Goal: Transaction & Acquisition: Purchase product/service

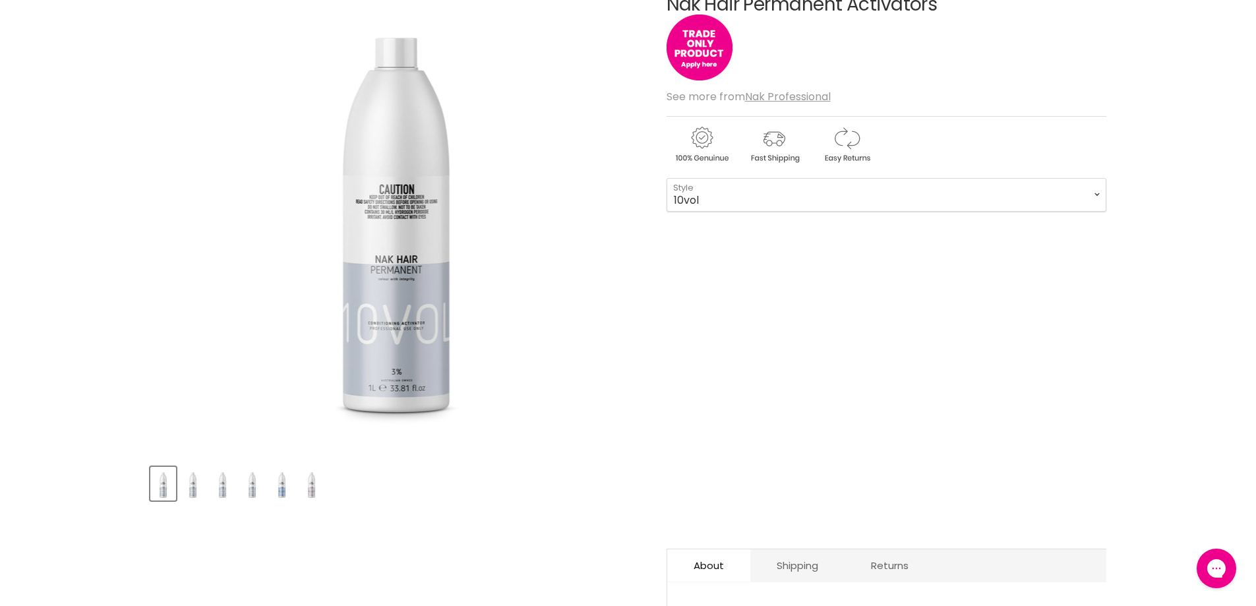
click at [197, 489] on img "Product thumbnails" at bounding box center [192, 483] width 23 height 31
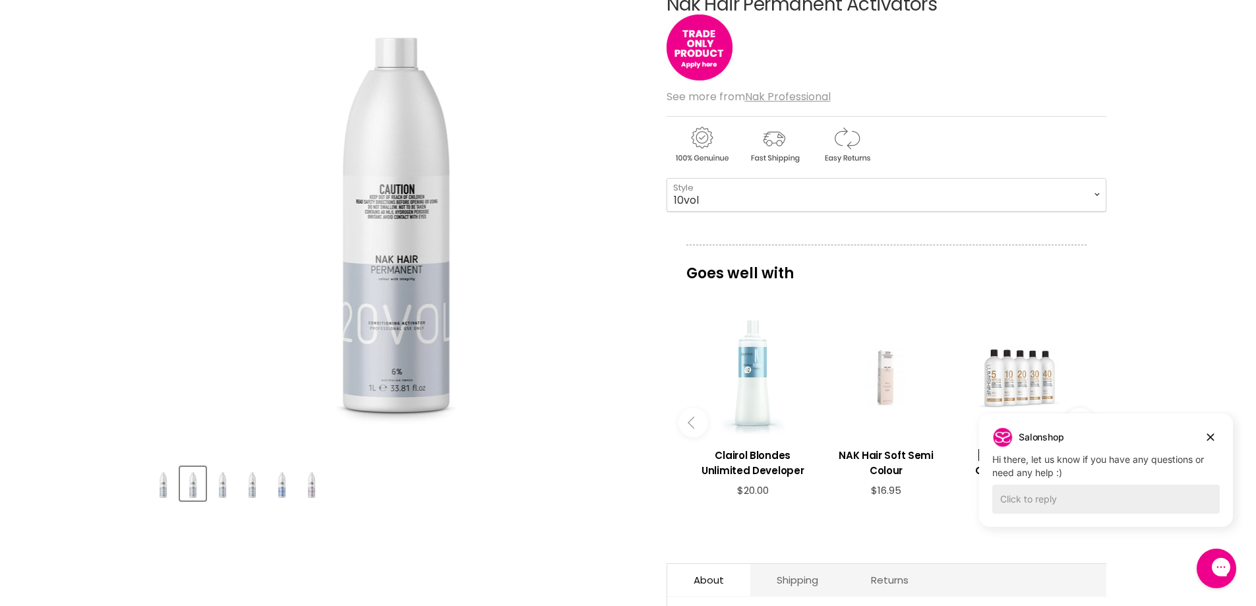
click at [221, 488] on img "Product thumbnails" at bounding box center [222, 483] width 23 height 31
click at [251, 488] on img "Product thumbnails" at bounding box center [252, 483] width 23 height 31
click at [283, 487] on img "Product thumbnails" at bounding box center [281, 483] width 23 height 31
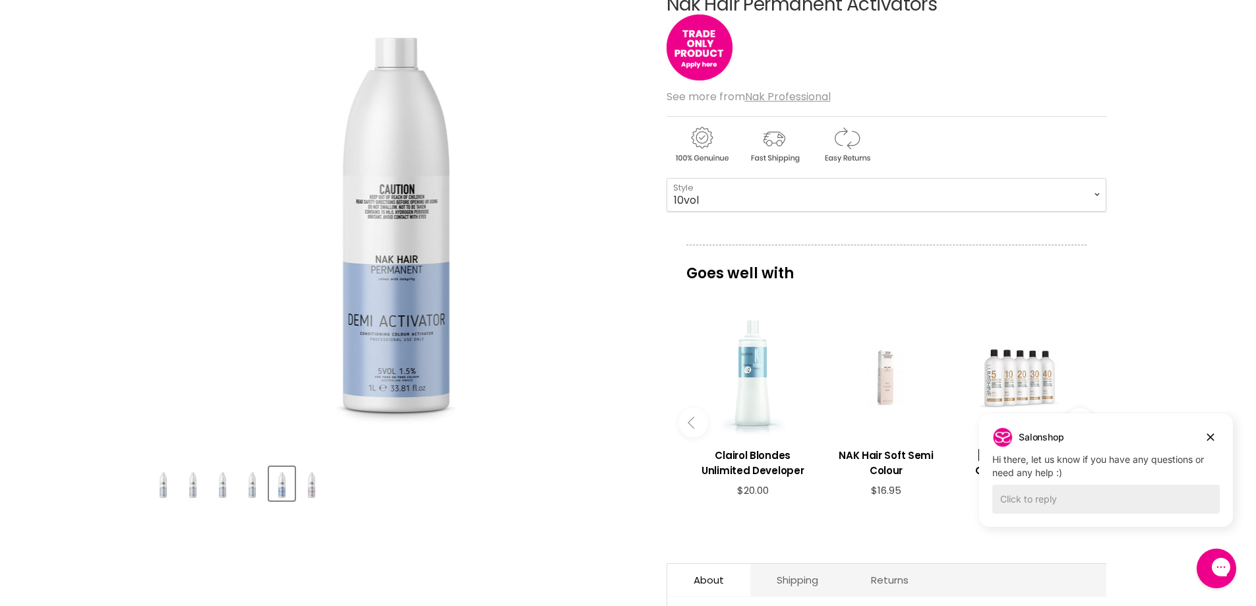
click at [311, 486] on img "Product thumbnails" at bounding box center [311, 483] width 23 height 31
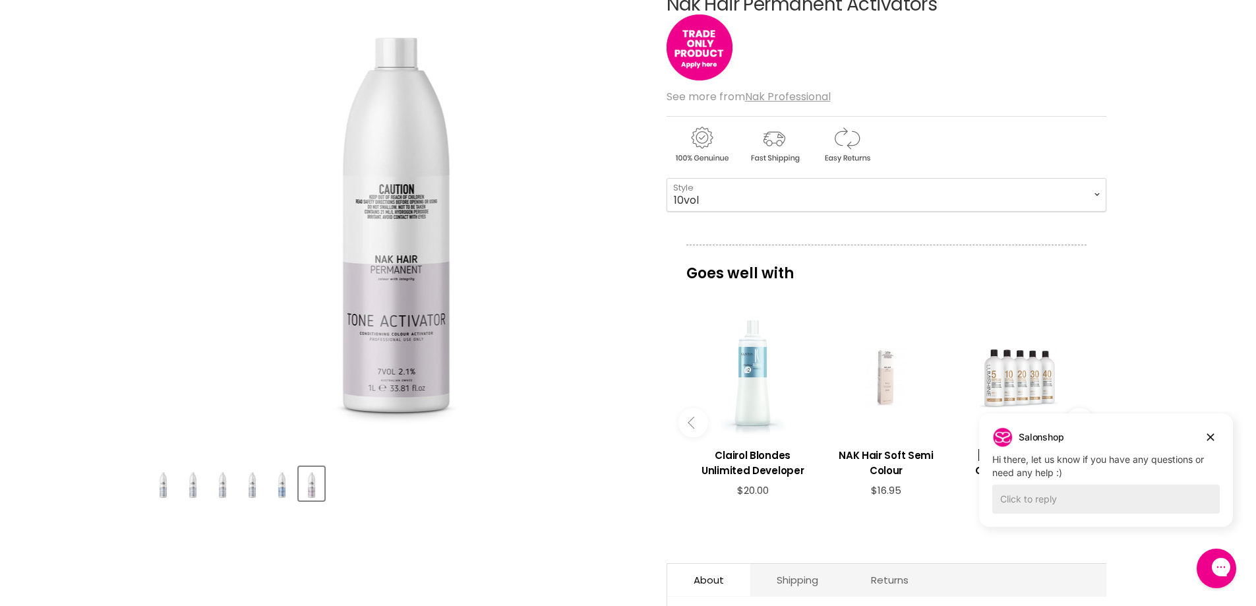
click at [285, 481] on img "Product thumbnails" at bounding box center [281, 483] width 23 height 31
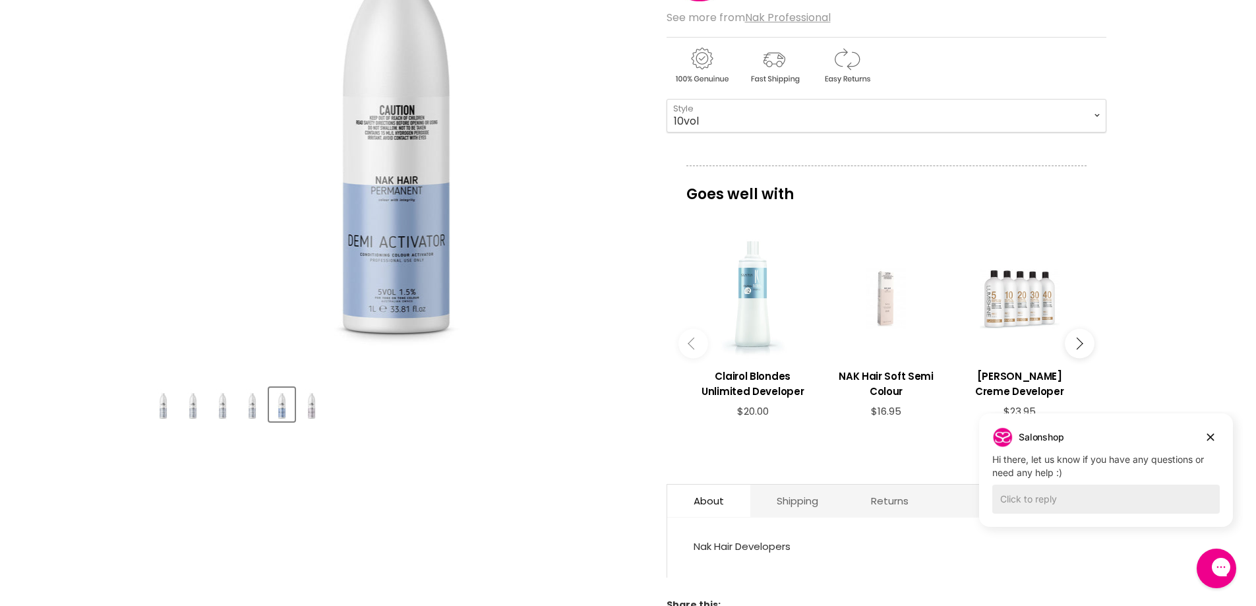
scroll to position [132, 0]
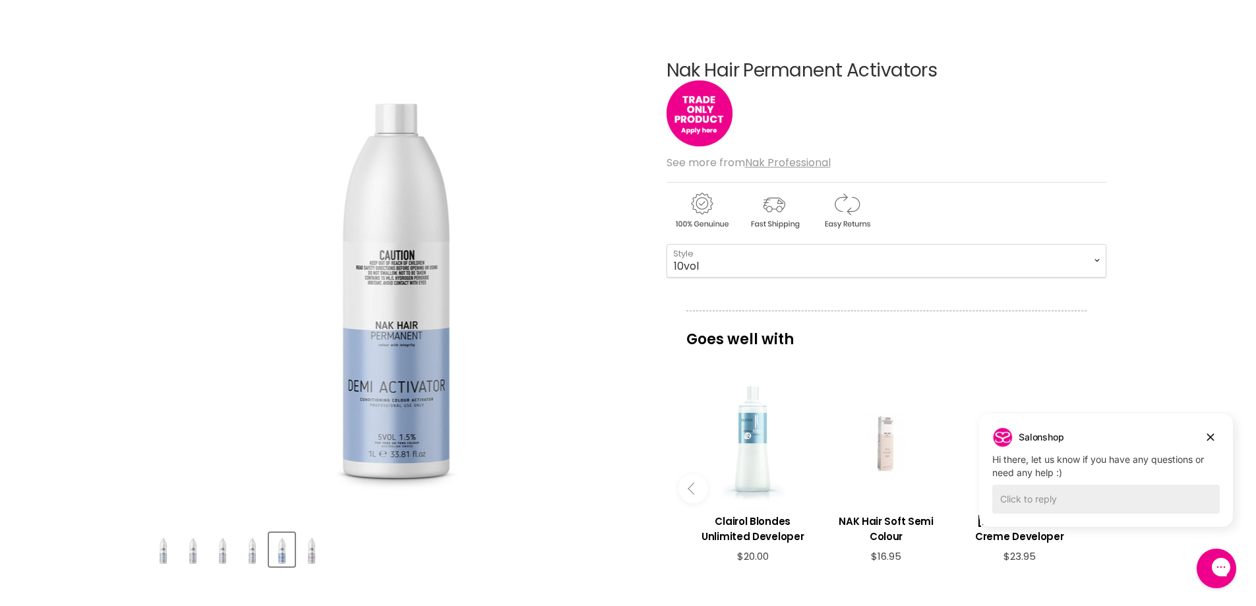
click at [312, 551] on img "Product thumbnails" at bounding box center [311, 549] width 23 height 31
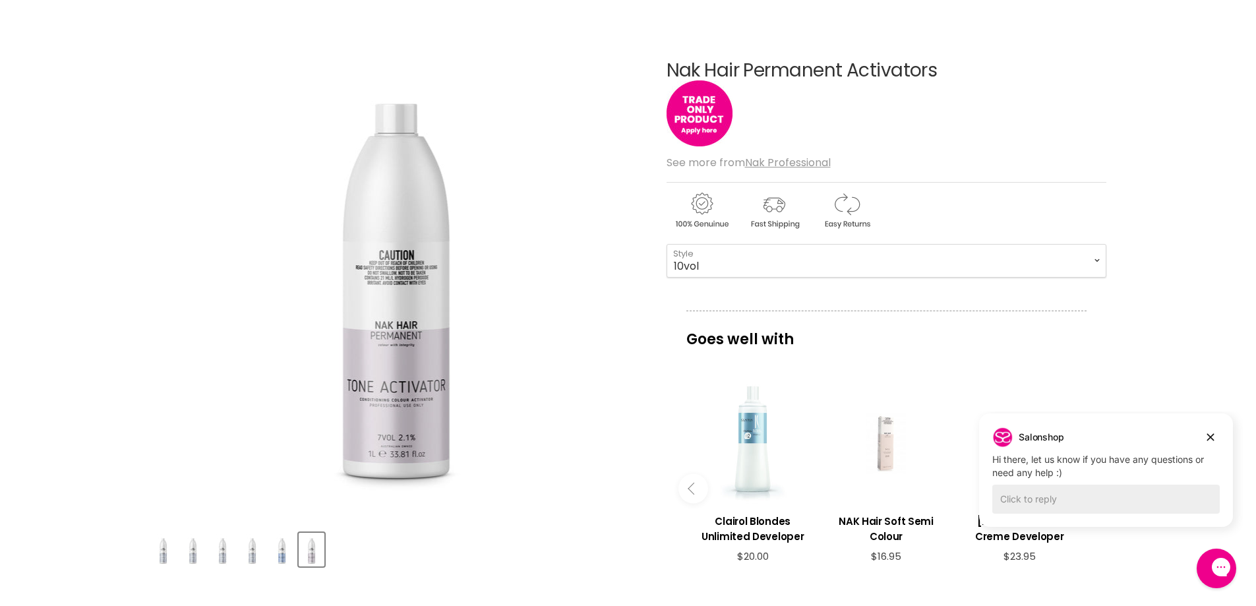
click at [283, 553] on img "Product thumbnails" at bounding box center [281, 549] width 23 height 31
